Goal: Information Seeking & Learning: Check status

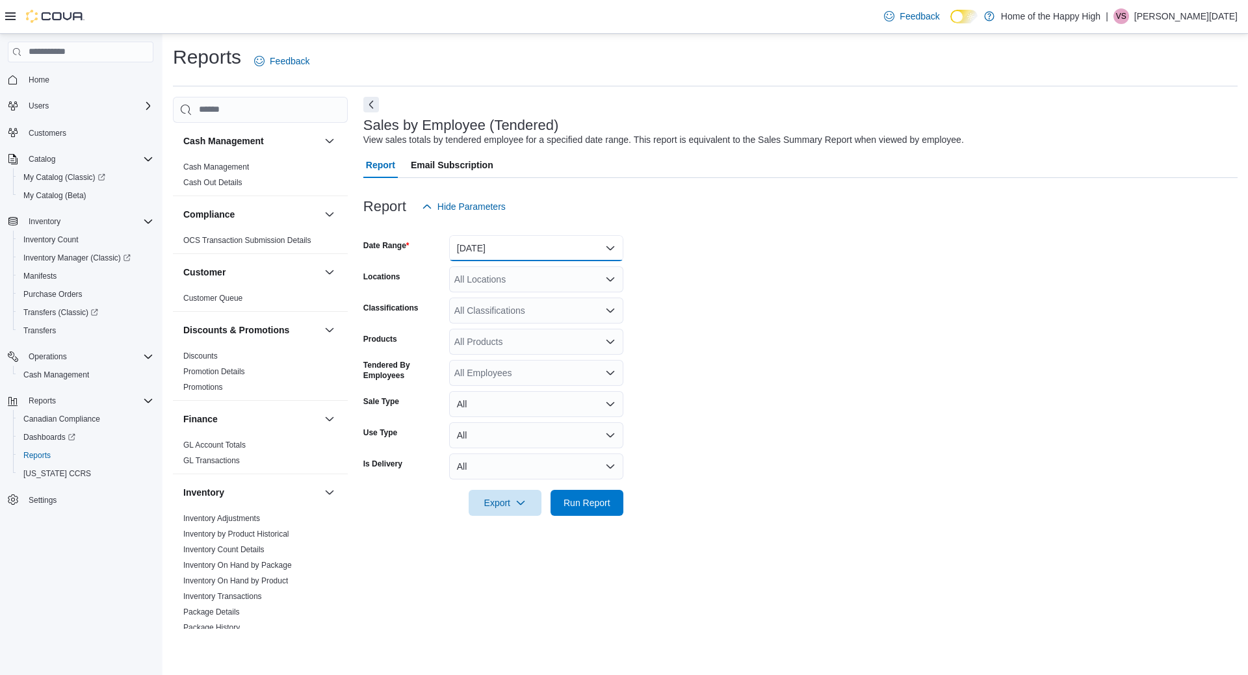
click at [534, 241] on button "[DATE]" at bounding box center [536, 248] width 174 height 26
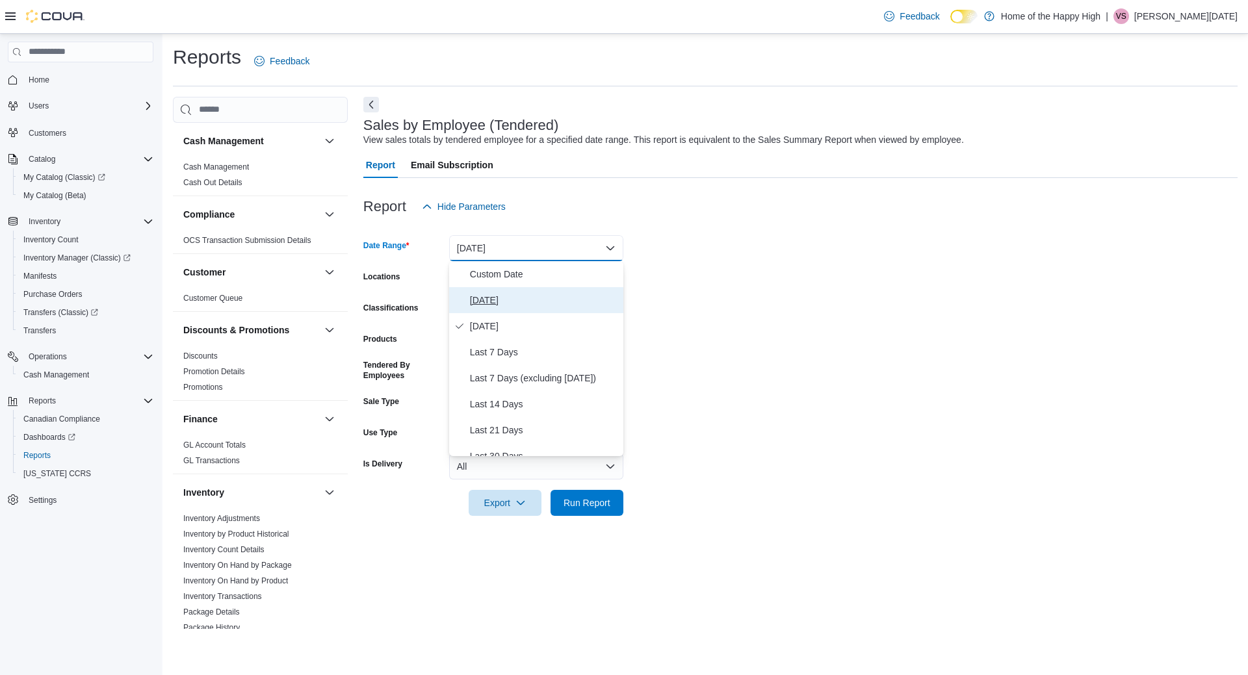
drag, startPoint x: 489, startPoint y: 300, endPoint x: 523, endPoint y: 293, distance: 34.4
click at [489, 300] on span "[DATE]" at bounding box center [544, 301] width 148 height 16
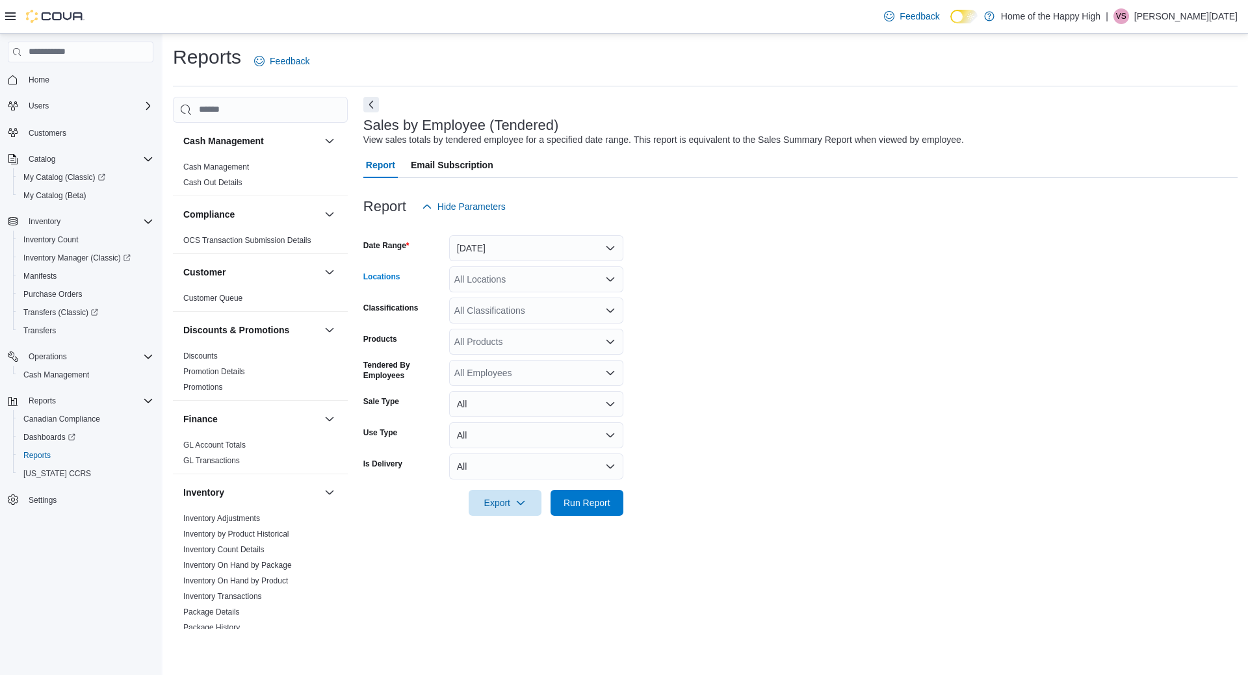
click at [532, 272] on div "All Locations" at bounding box center [536, 280] width 174 height 26
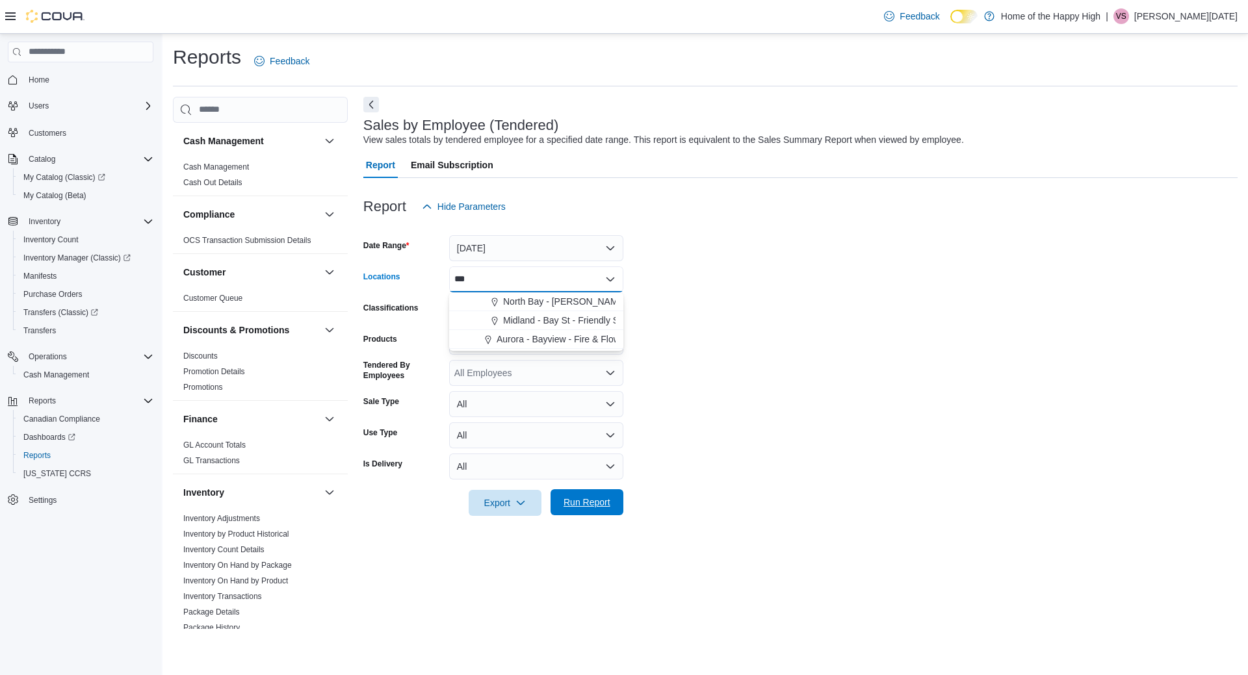
type input "***"
click at [597, 501] on span "Run Report" at bounding box center [587, 502] width 47 height 13
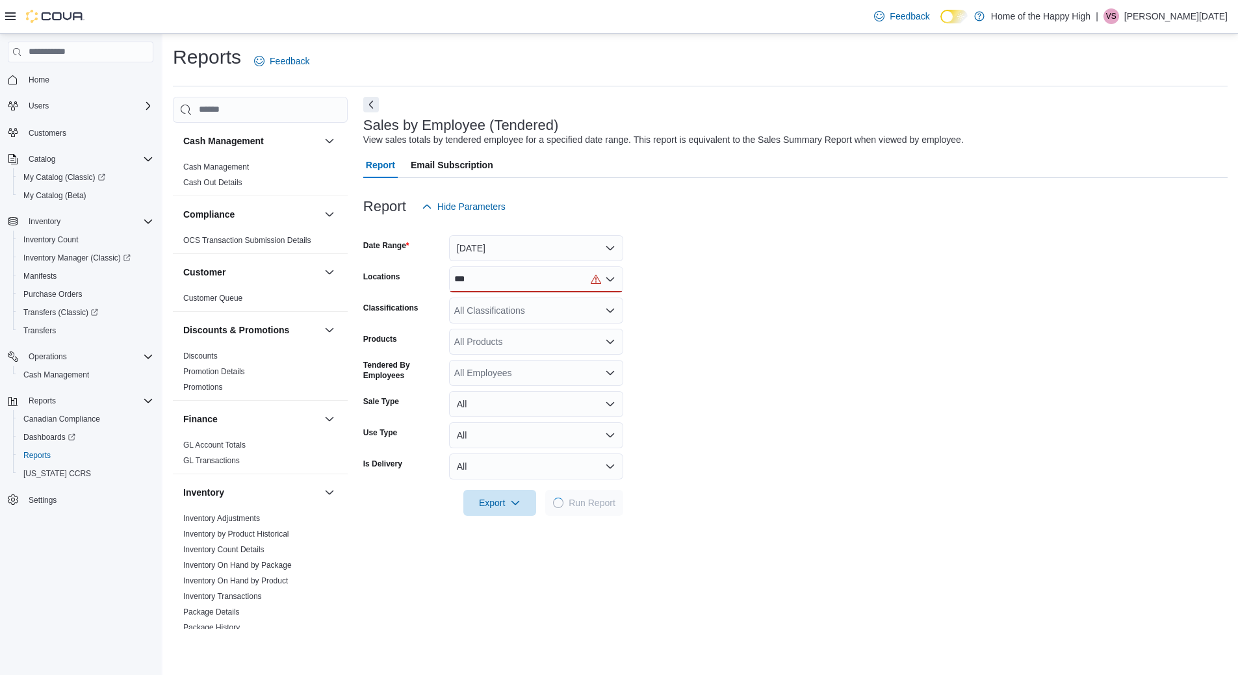
drag, startPoint x: 562, startPoint y: 283, endPoint x: 296, endPoint y: 294, distance: 266.8
click at [562, 283] on div "***" at bounding box center [536, 280] width 174 height 26
click at [296, 294] on div "Cash Management Cash Management Cash Out Details Compliance OCS Transaction Sub…" at bounding box center [700, 605] width 1055 height 1017
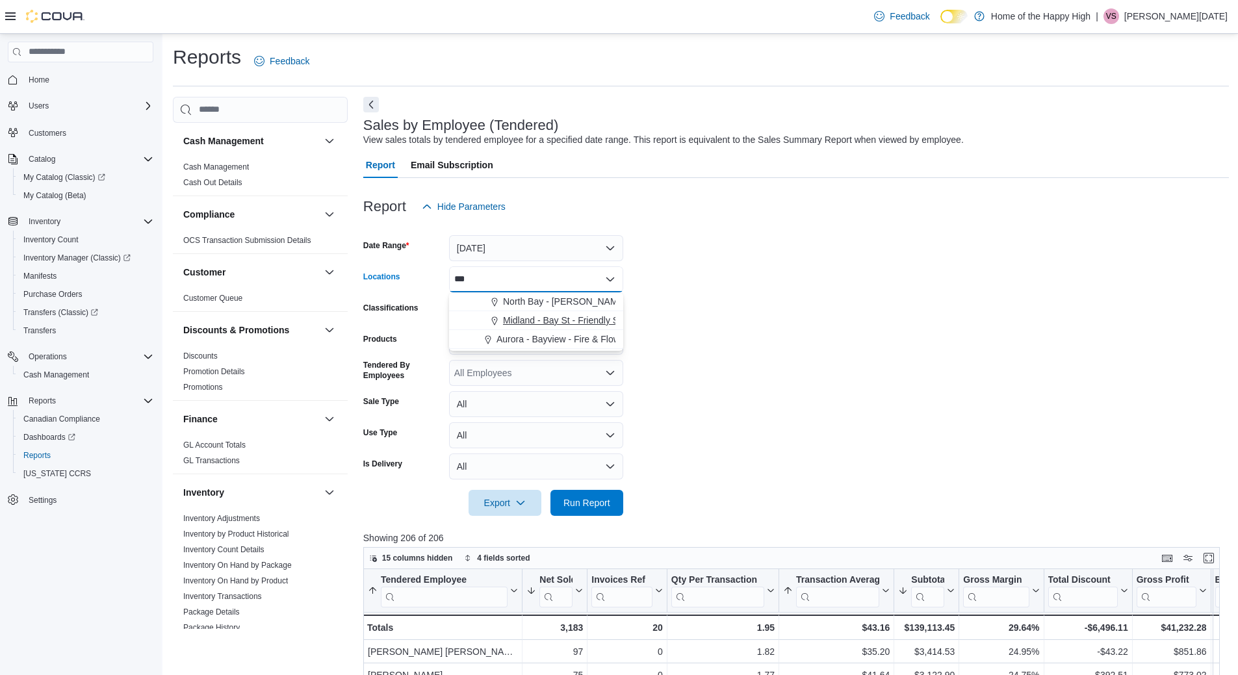
click at [528, 324] on span "Midland - Bay St - Friendly Stranger" at bounding box center [575, 320] width 145 height 13
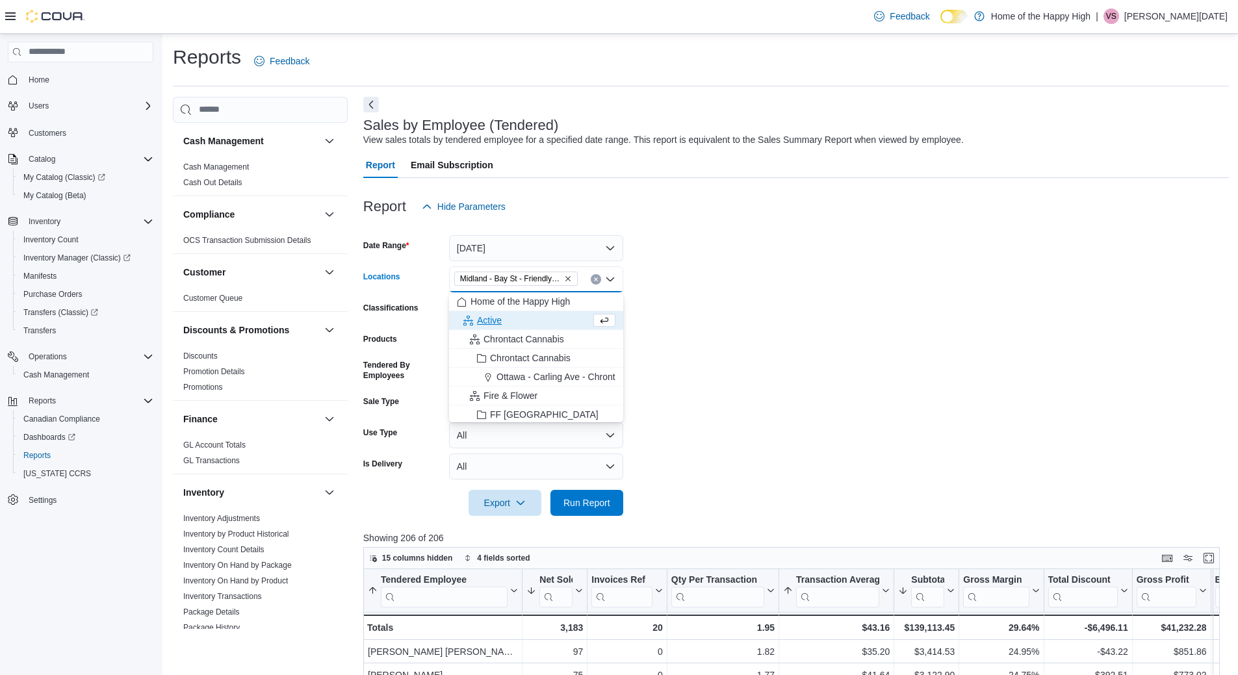
click at [1032, 372] on form "Date Range [DATE] Locations [GEOGRAPHIC_DATA] - [GEOGRAPHIC_DATA] - Friendly St…" at bounding box center [796, 368] width 866 height 296
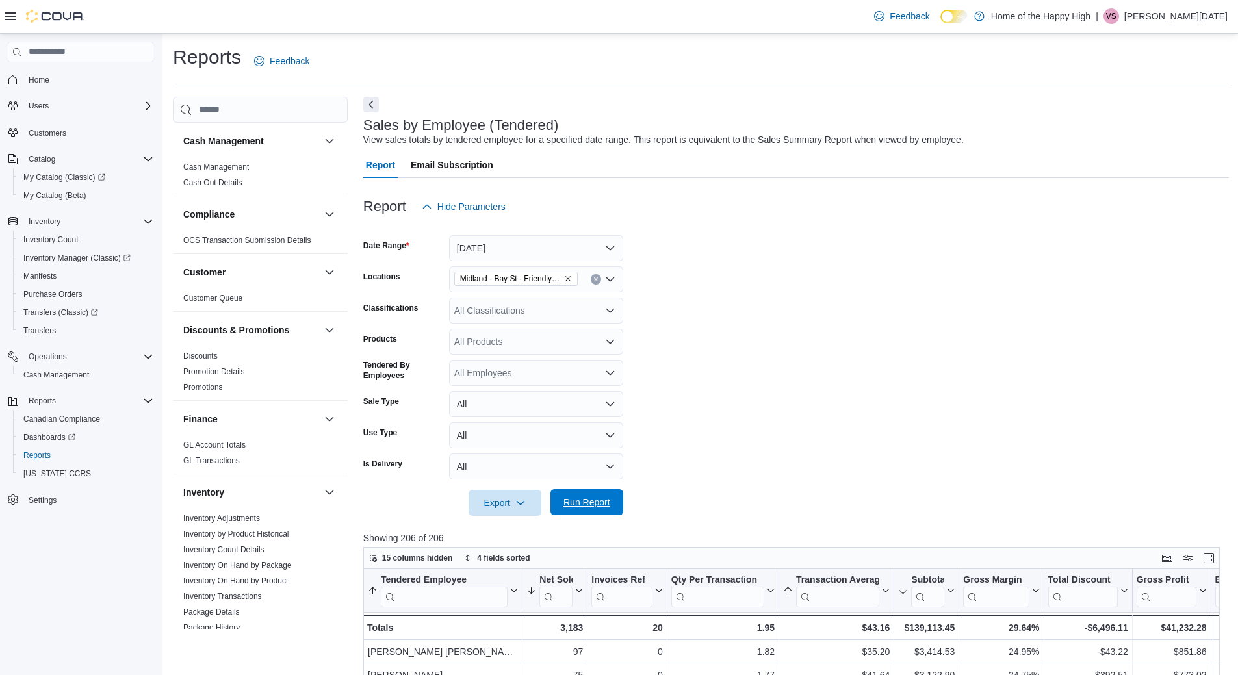
click at [589, 506] on span "Run Report" at bounding box center [587, 502] width 47 height 13
